Goal: Task Accomplishment & Management: Manage account settings

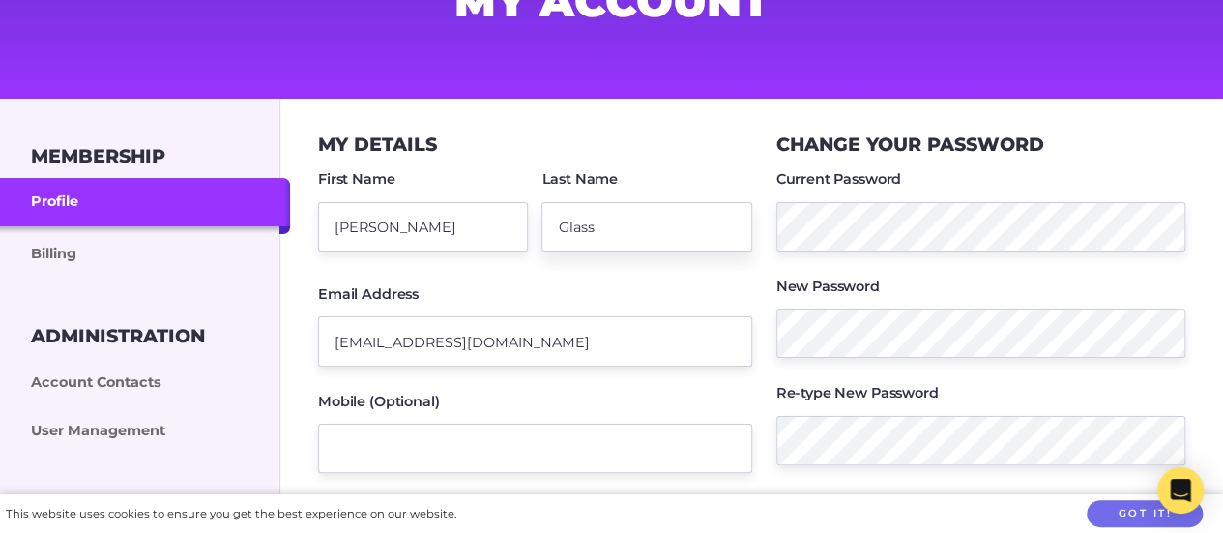
scroll to position [193, 0]
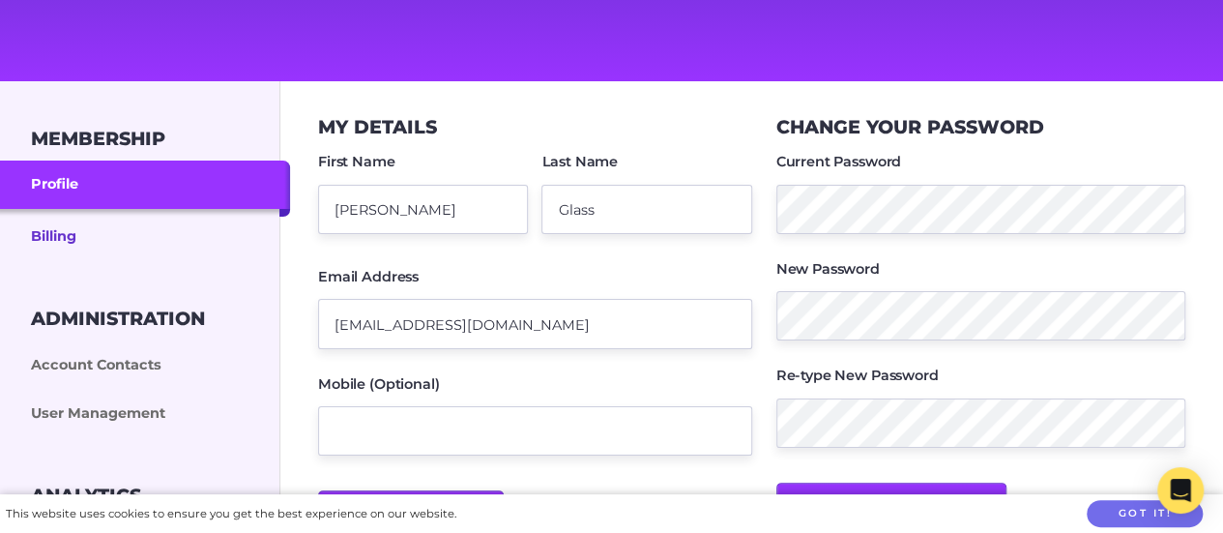
click at [69, 226] on link "Billing" at bounding box center [145, 235] width 290 height 52
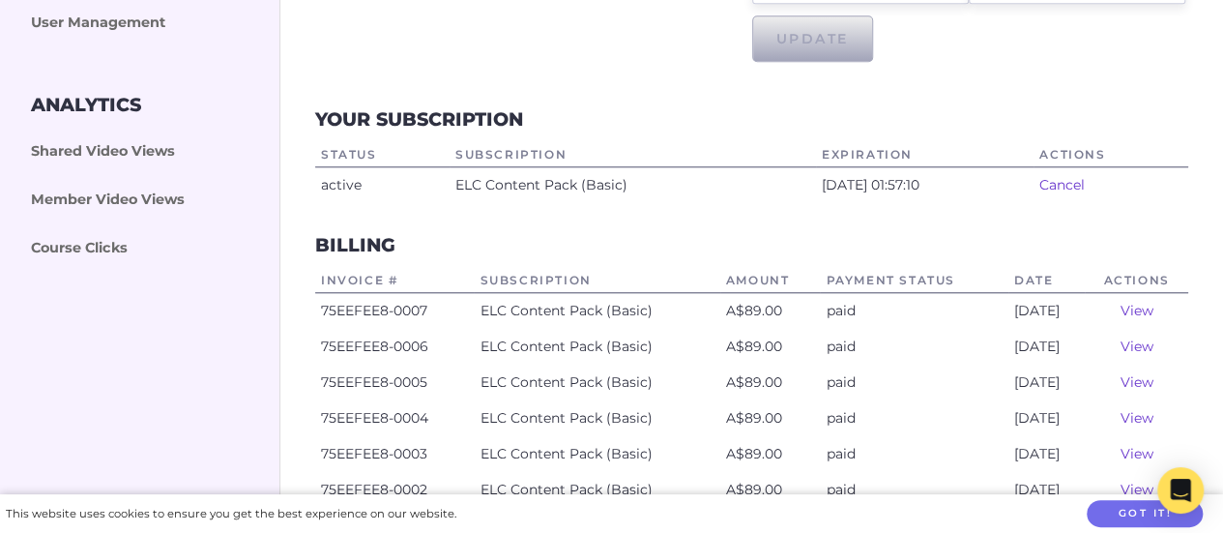
scroll to position [677, 0]
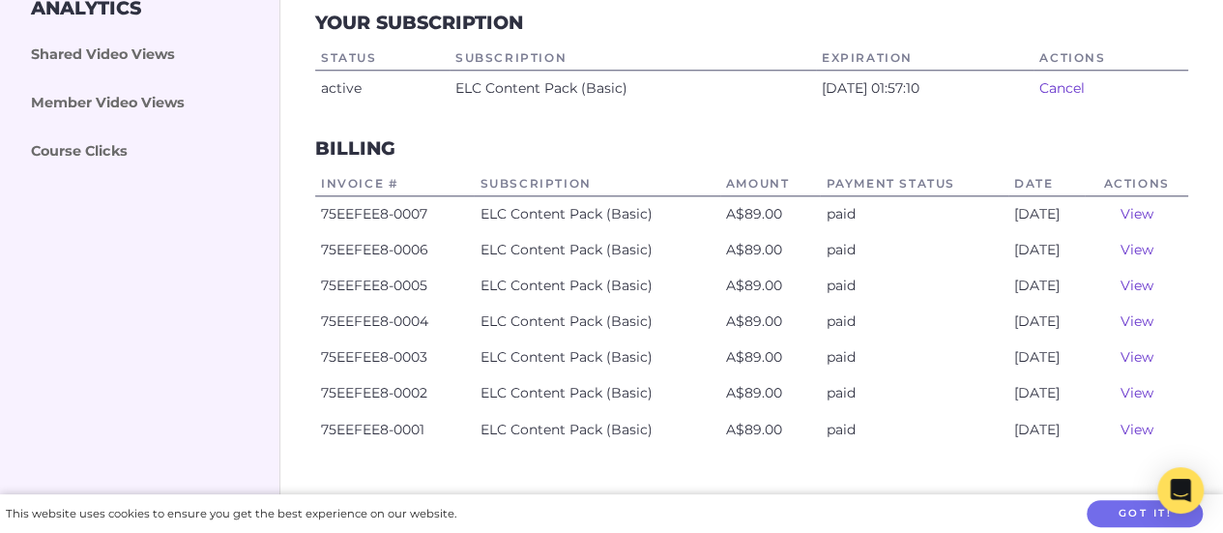
click at [1140, 250] on link "View" at bounding box center [1135, 249] width 33 height 17
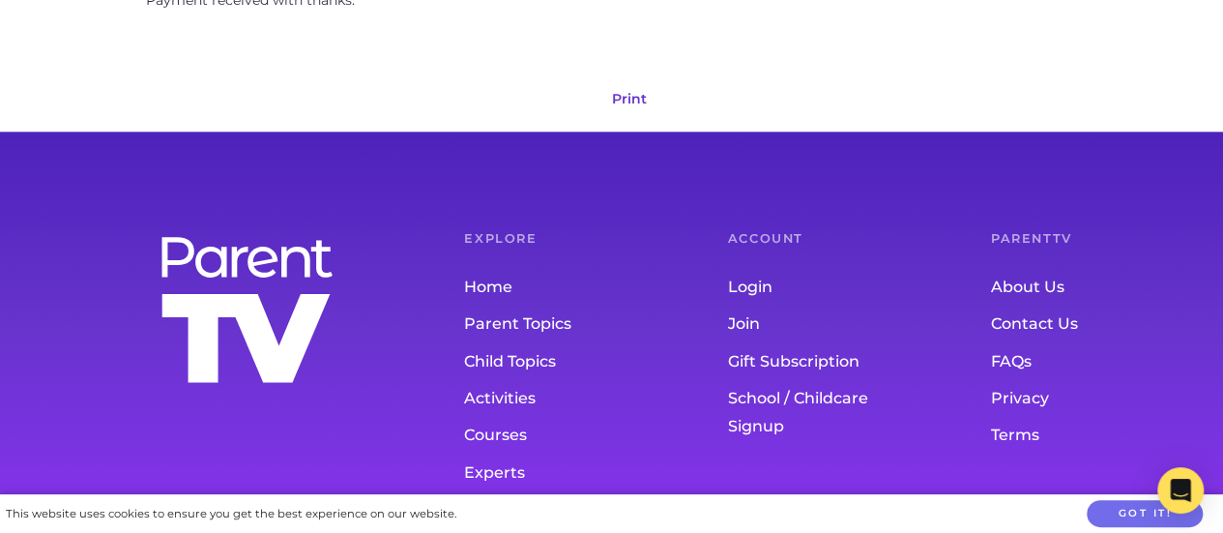
scroll to position [1063, 0]
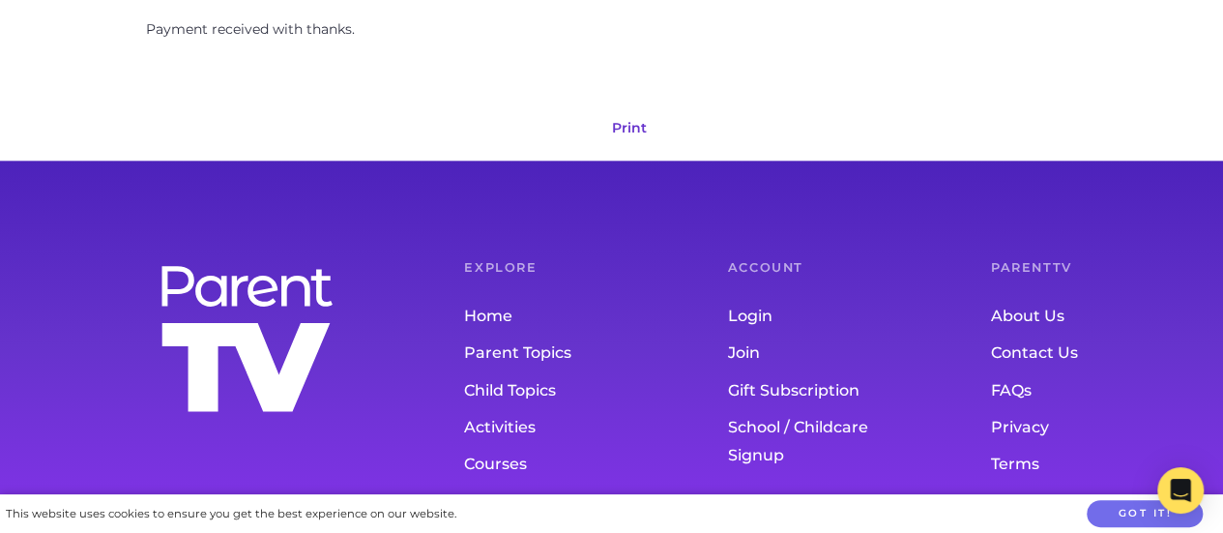
click at [630, 124] on link "Print" at bounding box center [629, 127] width 35 height 17
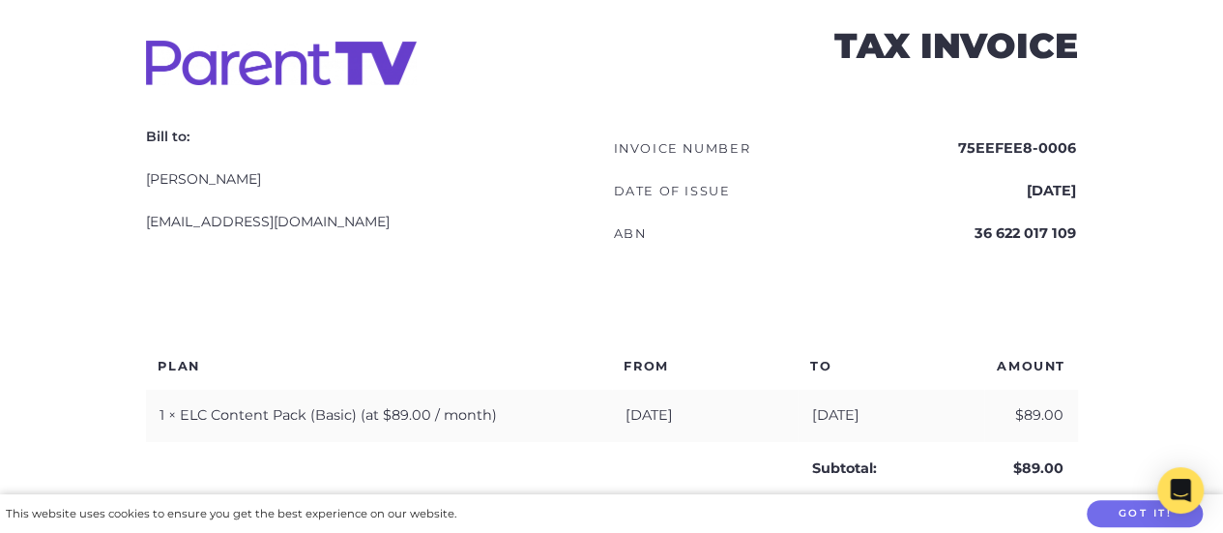
scroll to position [387, 0]
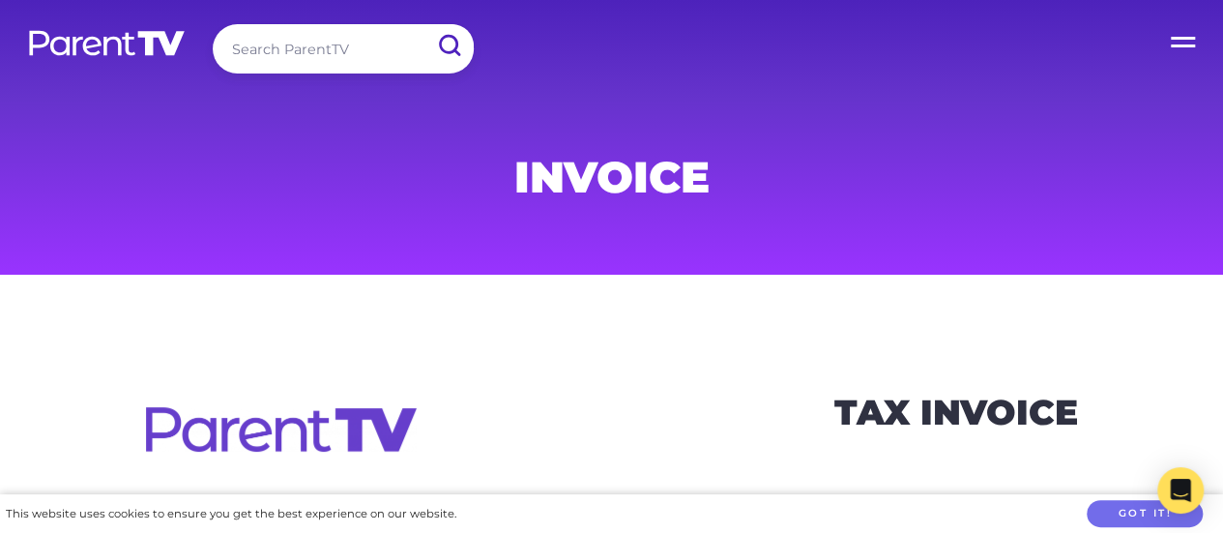
click at [1179, 38] on label "Open Menu" at bounding box center [1183, 38] width 77 height 77
click at [0, 0] on input "Open Menu" at bounding box center [0, 0] width 0 height 0
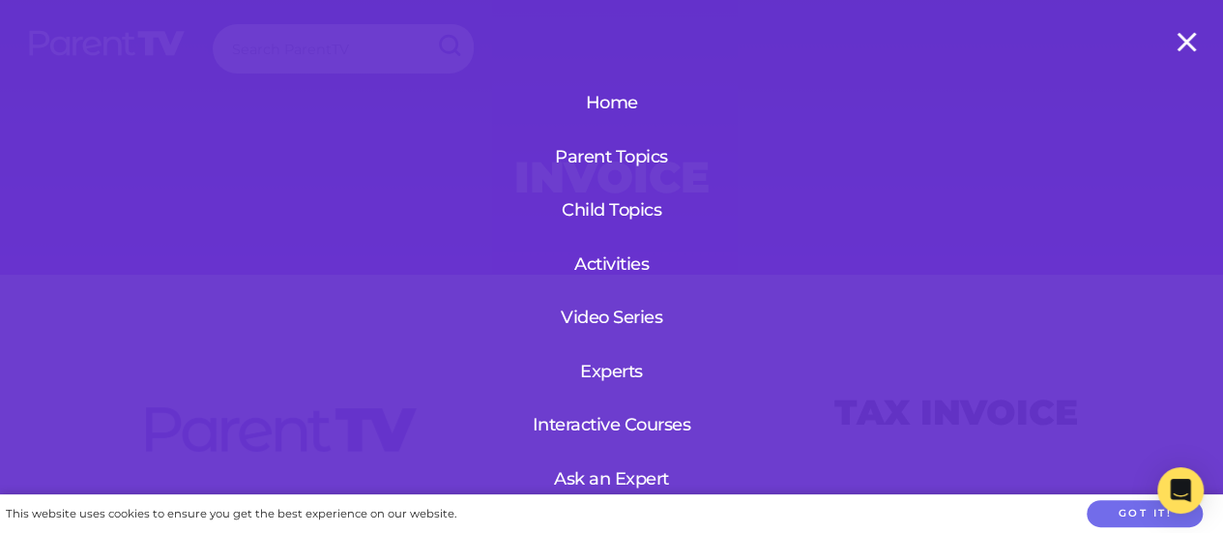
scroll to position [179, 0]
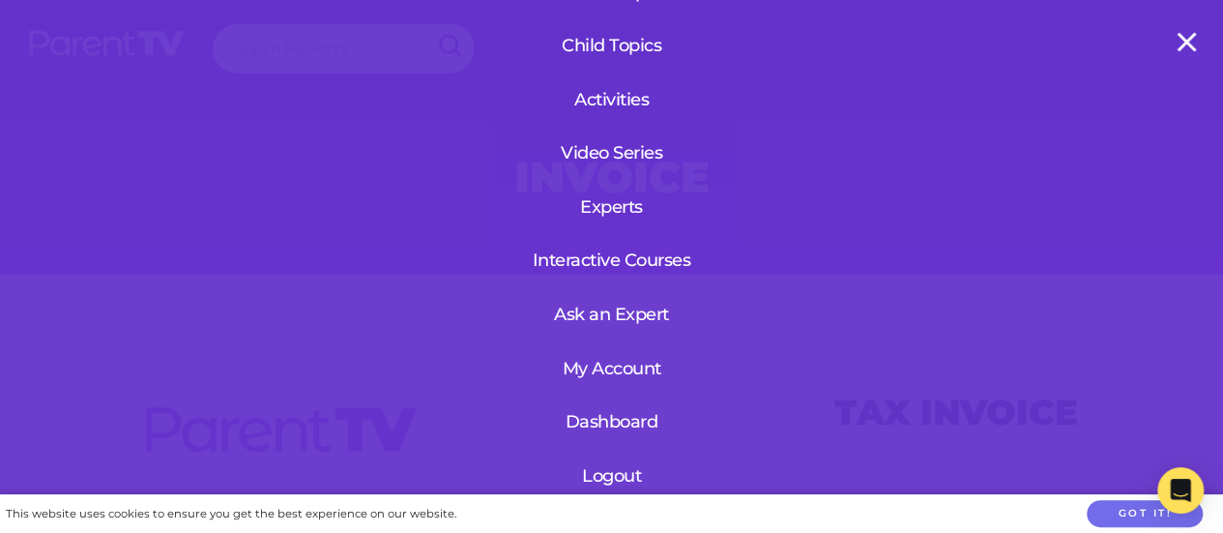
click at [603, 355] on link "My Account" at bounding box center [612, 368] width 118 height 50
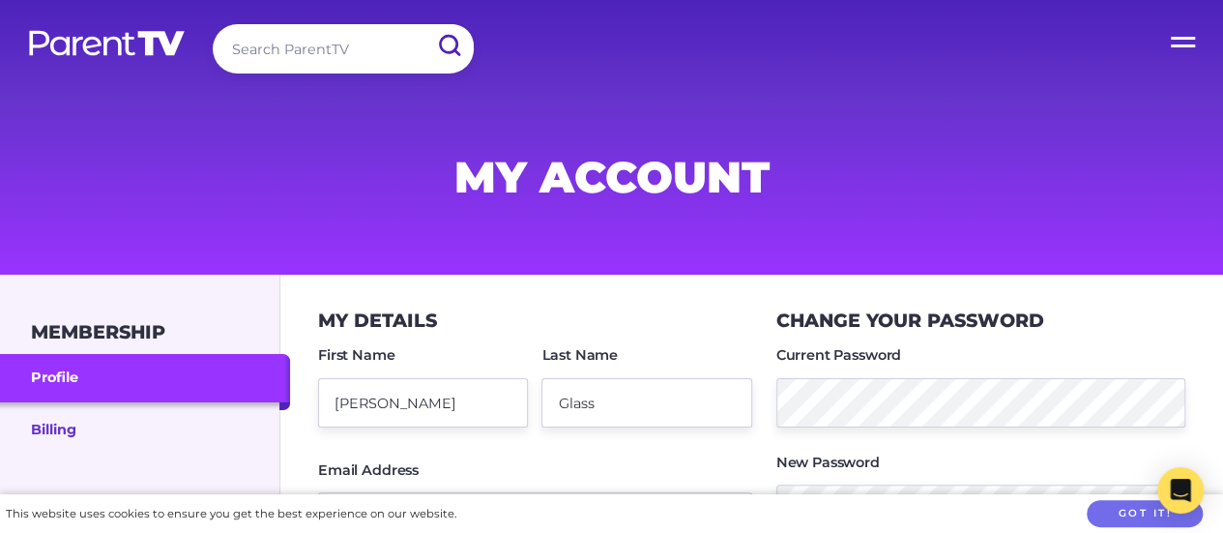
click at [37, 420] on link "Billing" at bounding box center [145, 428] width 290 height 52
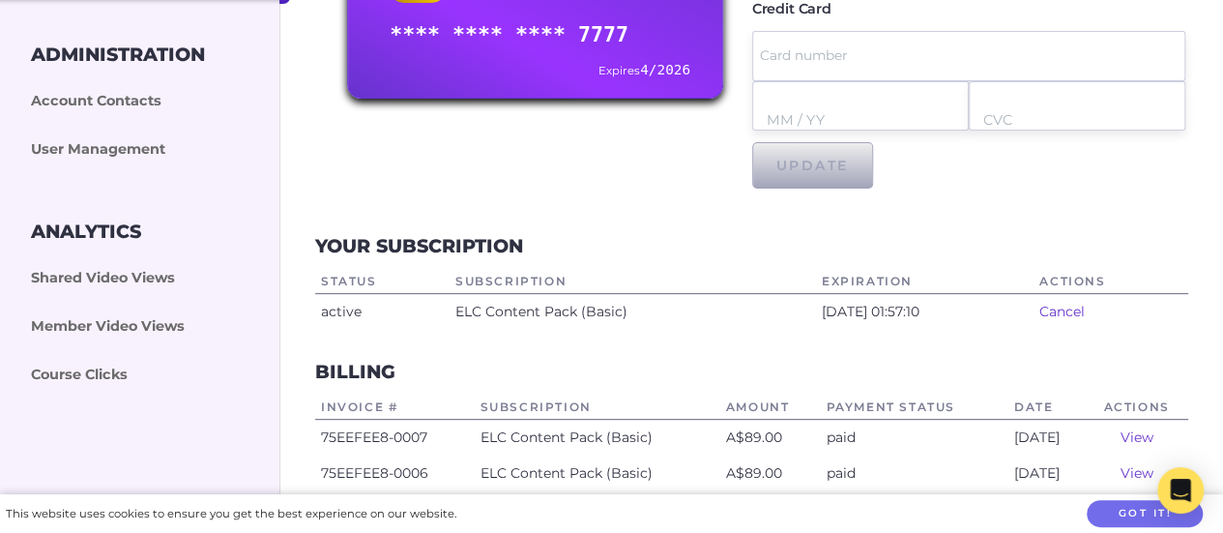
scroll to position [483, 0]
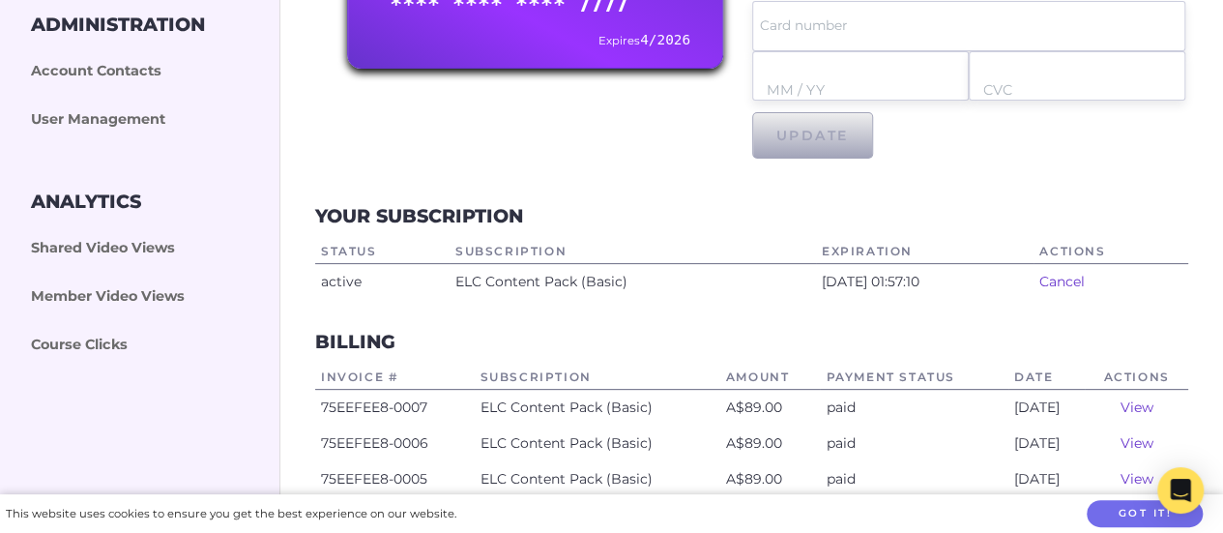
click at [1143, 403] on link "View" at bounding box center [1135, 406] width 33 height 17
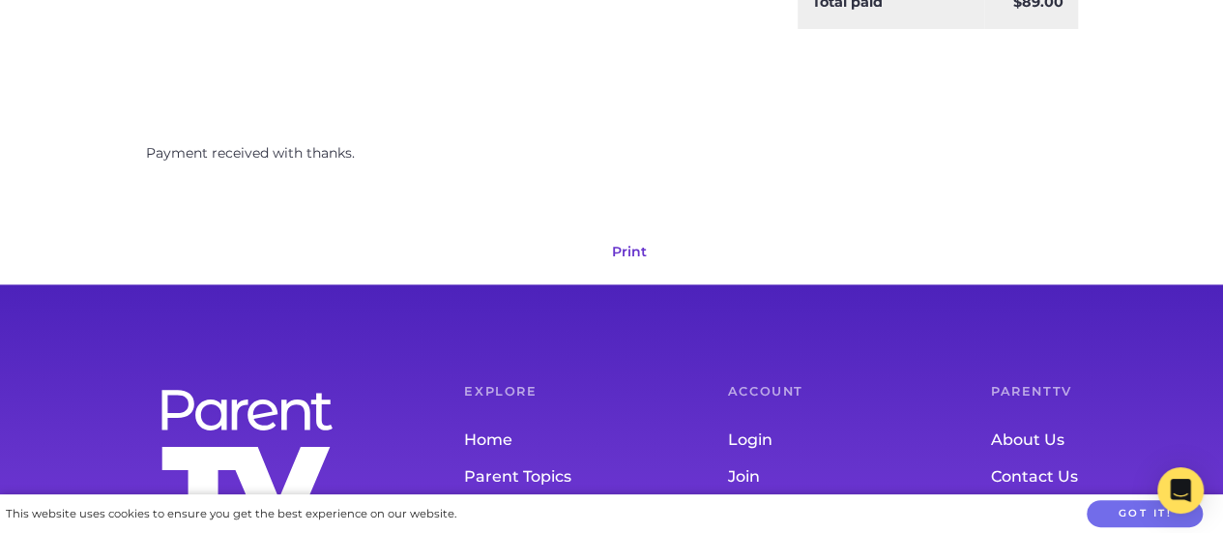
scroll to position [967, 0]
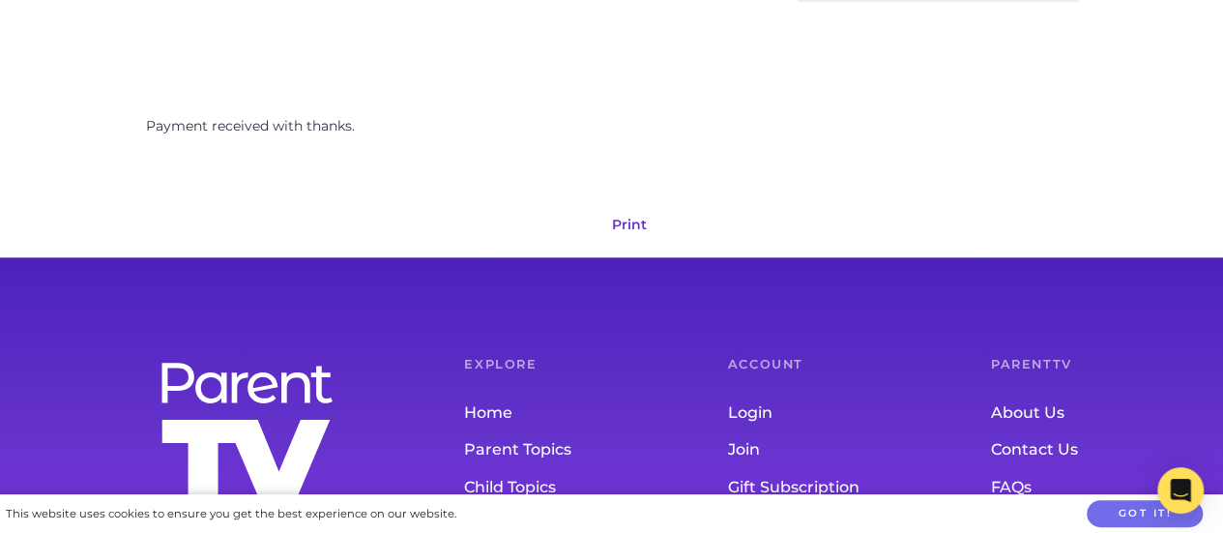
click at [621, 220] on link "Print" at bounding box center [629, 224] width 35 height 17
